Goal: Book appointment/travel/reservation

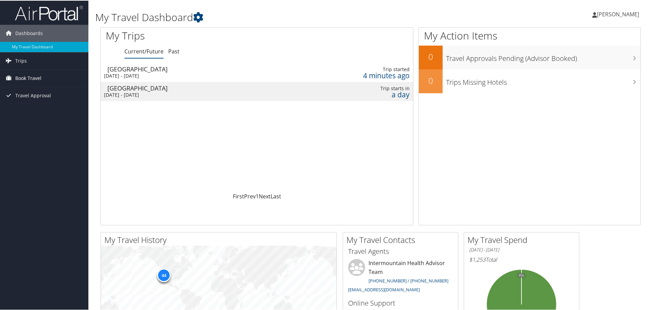
click at [25, 77] on span "Book Travel" at bounding box center [28, 77] width 26 height 17
click at [36, 112] on link "Book/Manage Online Trips" at bounding box center [44, 111] width 88 height 10
